Goal: Task Accomplishment & Management: Use online tool/utility

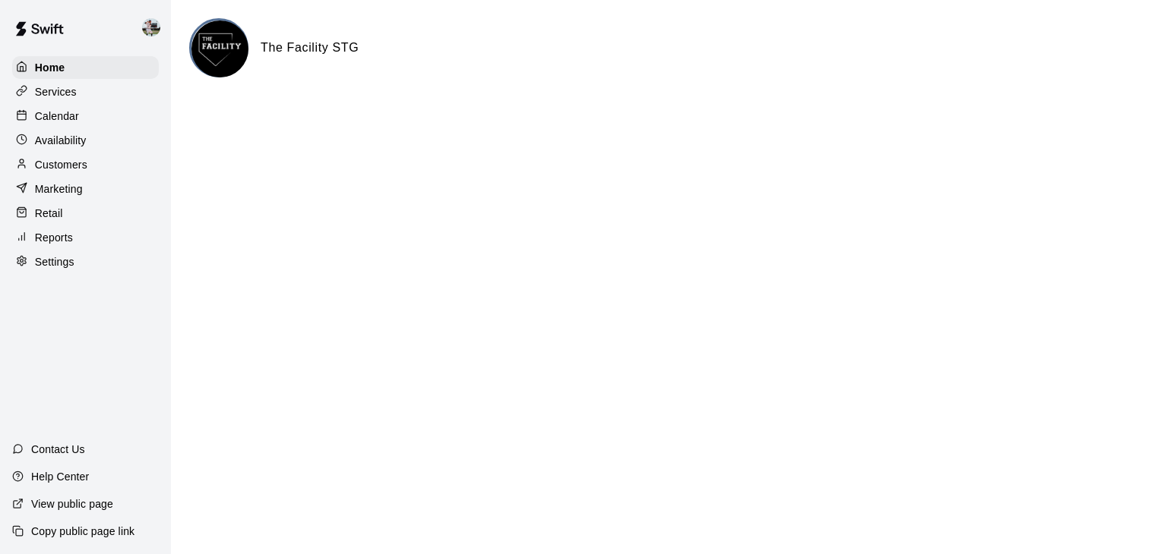
click at [77, 120] on p "Calendar" at bounding box center [57, 116] width 44 height 15
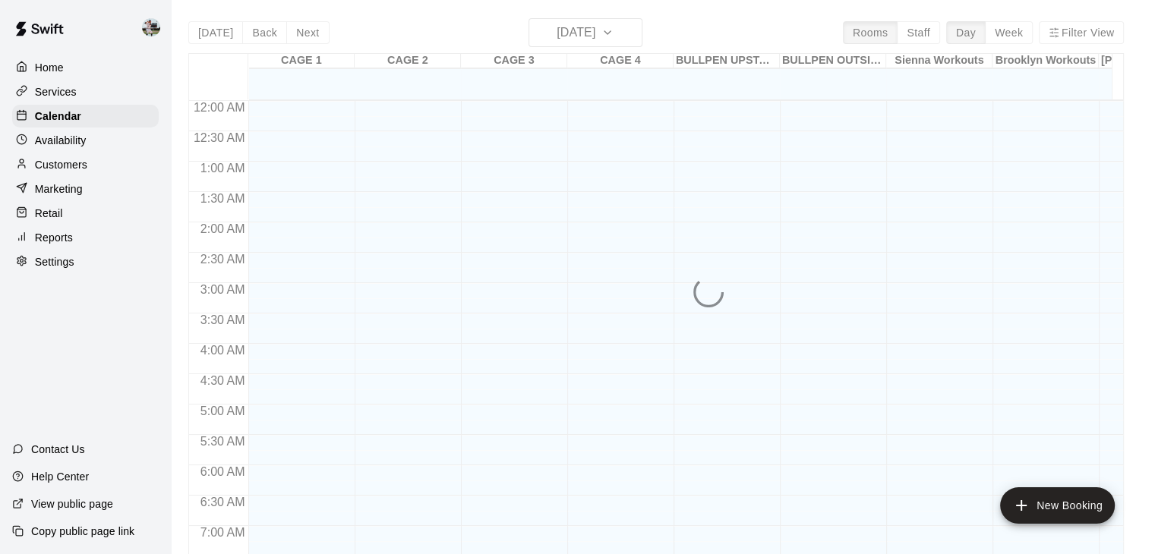
scroll to position [805, 0]
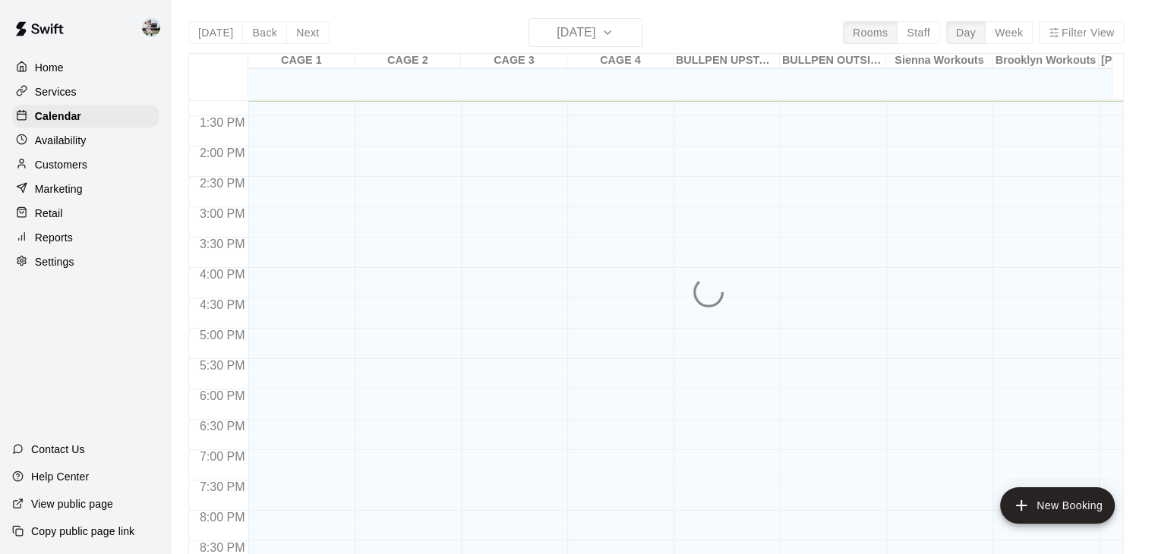
click at [934, 29] on div "[DATE] Back [DATE][DATE] Rooms Staff Day Week Filter View CAGE 1 13 Mon CAGE 2 …" at bounding box center [656, 295] width 936 height 554
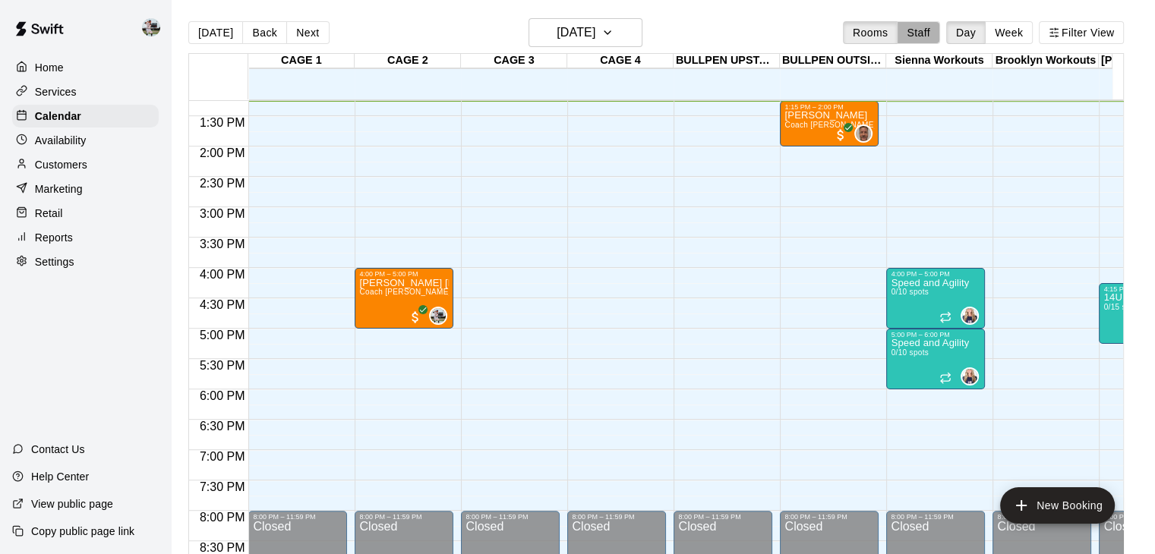
click at [934, 29] on button "Staff" at bounding box center [918, 32] width 43 height 23
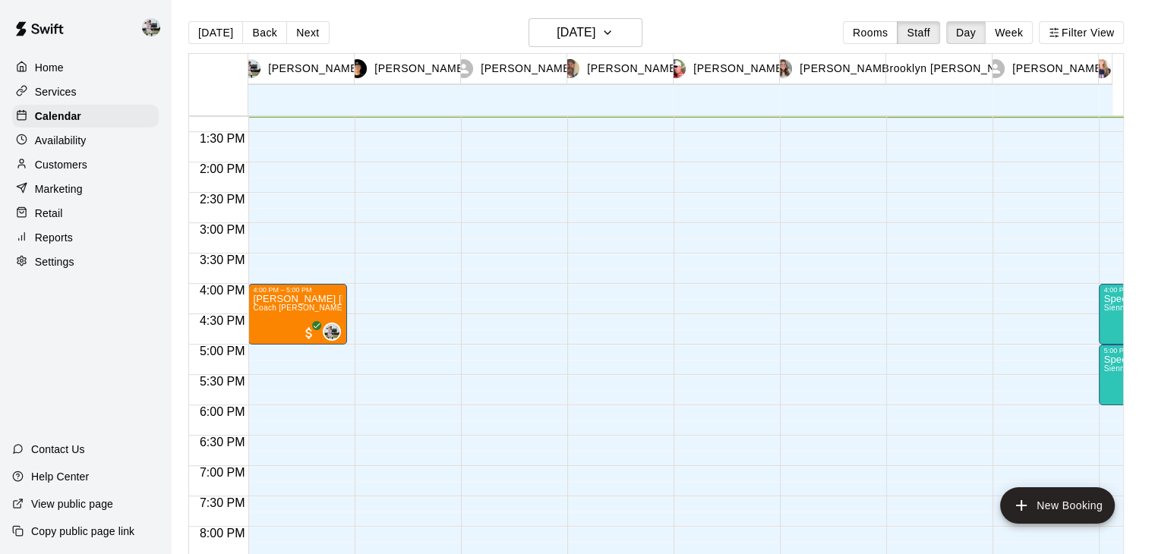
click at [1020, 27] on div "[DATE] Back [DATE][DATE] Rooms Staff Day Week Filter View [PERSON_NAME] 13 Mon …" at bounding box center [656, 295] width 936 height 554
click at [1020, 27] on button "Week" at bounding box center [1009, 32] width 48 height 23
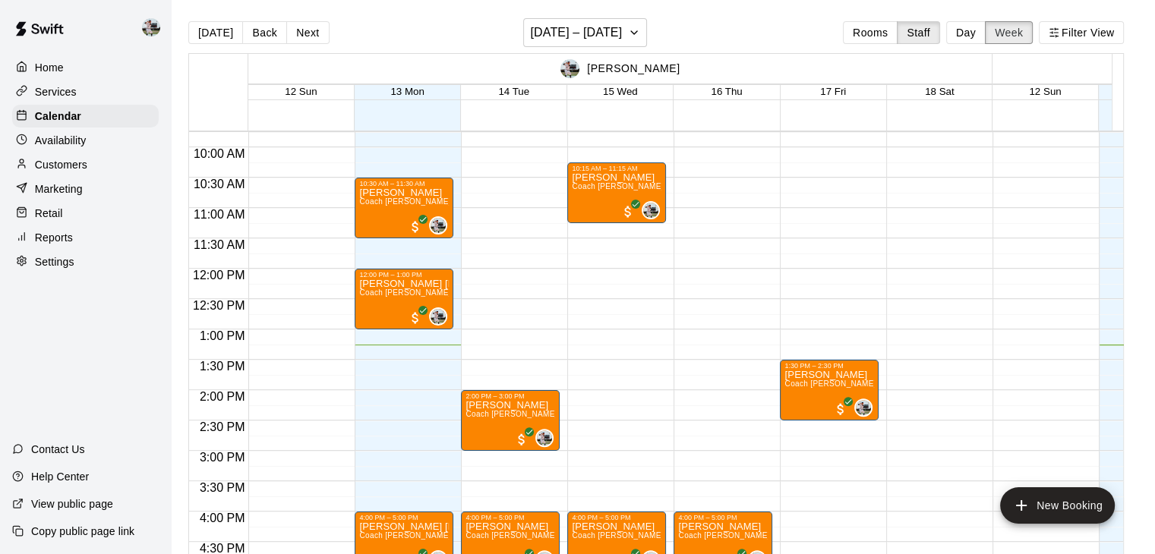
scroll to position [562, 0]
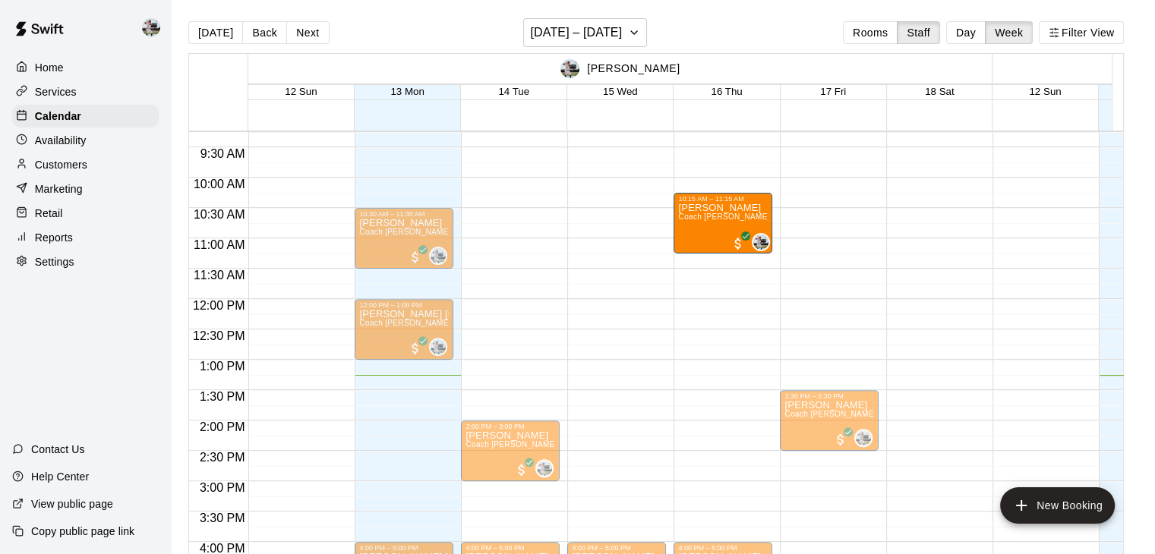
drag, startPoint x: 643, startPoint y: 232, endPoint x: 690, endPoint y: 237, distance: 47.3
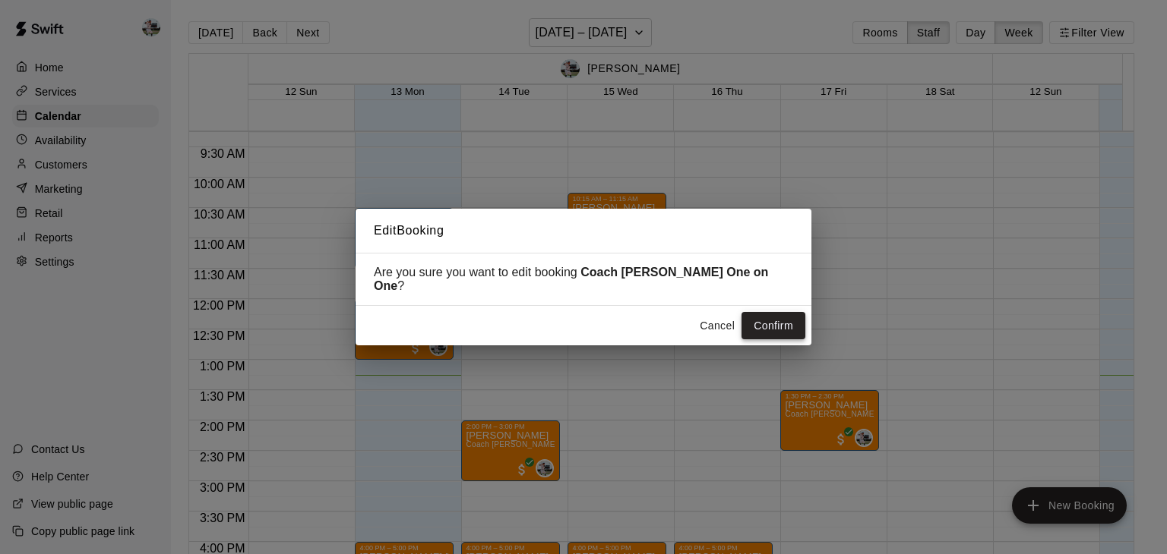
click at [763, 320] on button "Confirm" at bounding box center [773, 326] width 64 height 28
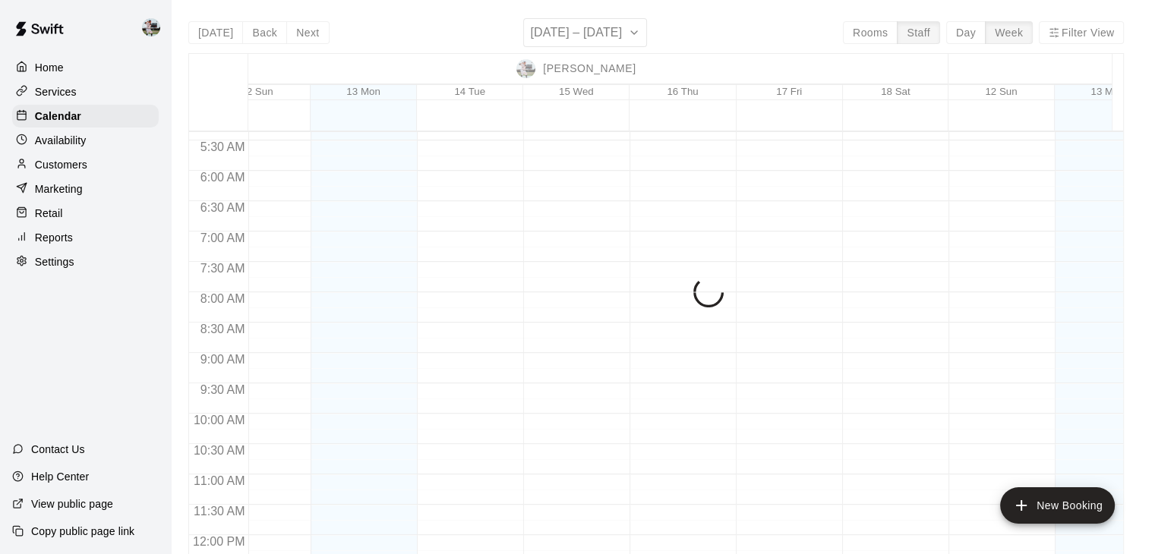
scroll to position [325, 44]
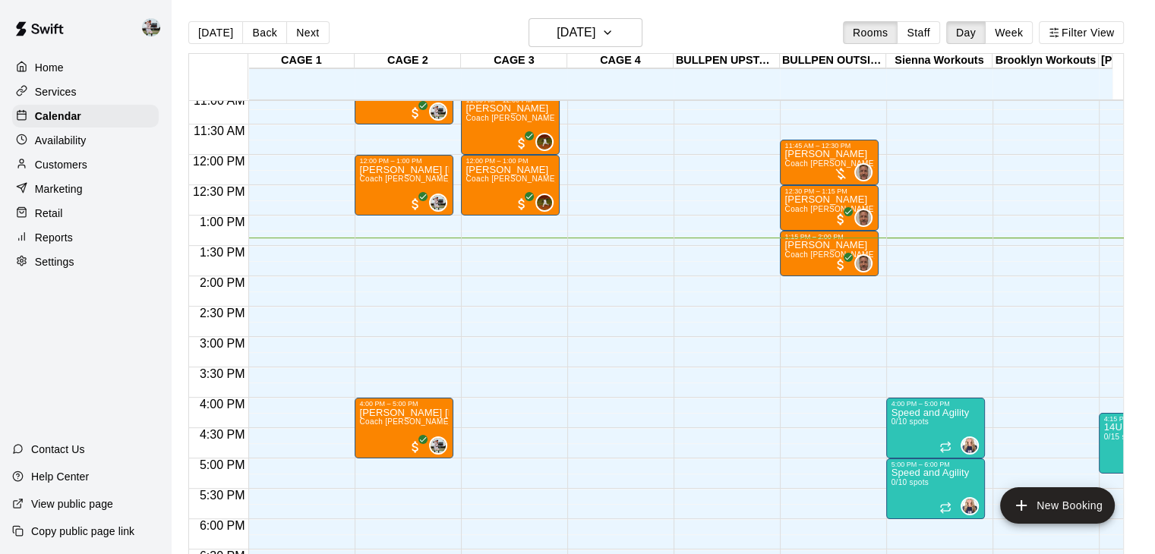
scroll to position [677, 0]
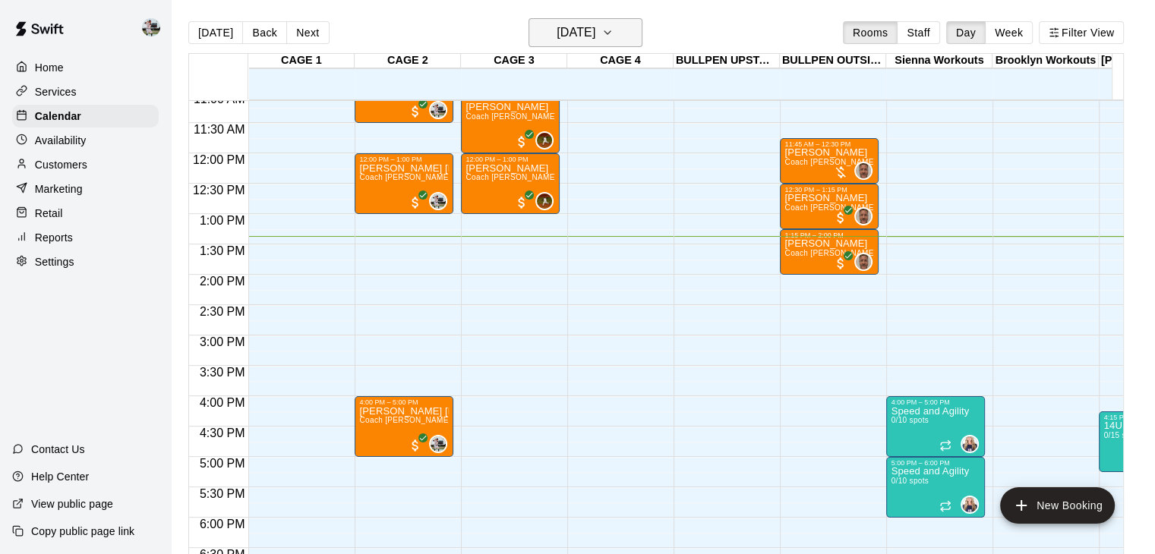
click at [614, 28] on icon "button" at bounding box center [608, 33] width 12 height 18
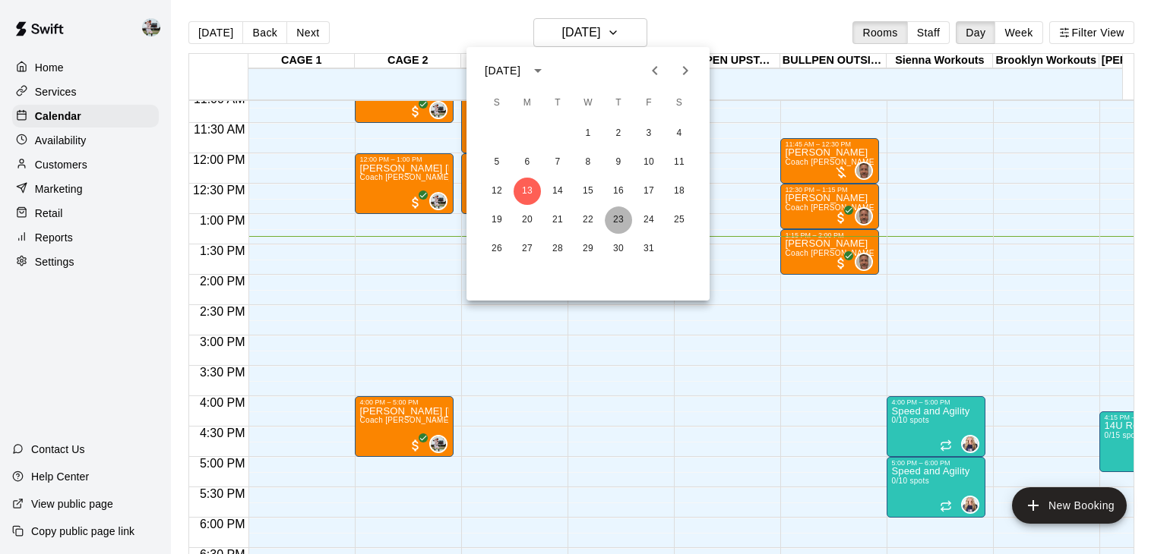
click at [614, 219] on button "23" at bounding box center [618, 220] width 27 height 27
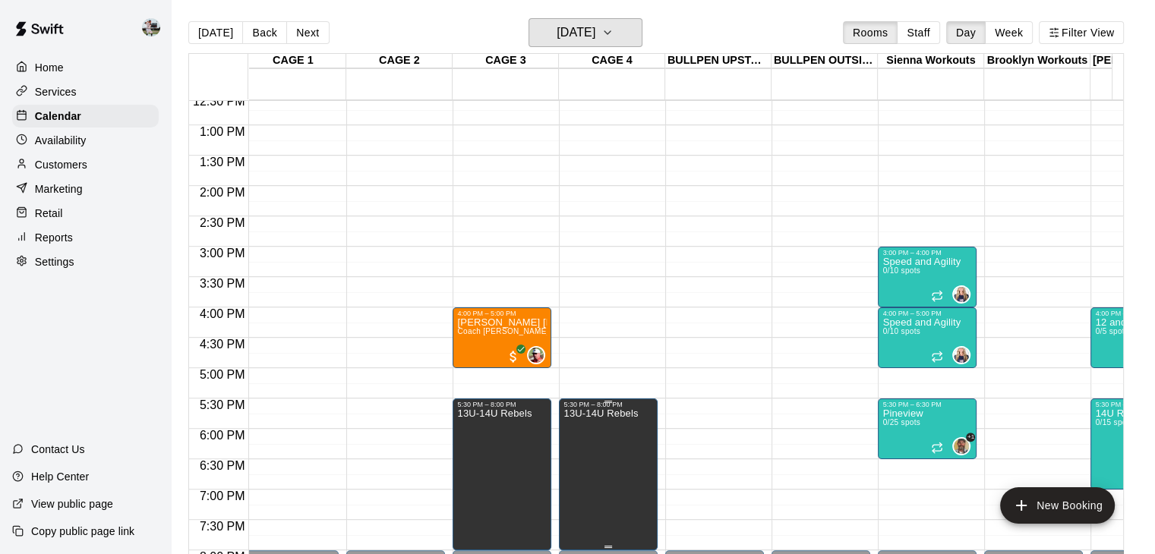
scroll to position [0, 9]
